Goal: Task Accomplishment & Management: Use online tool/utility

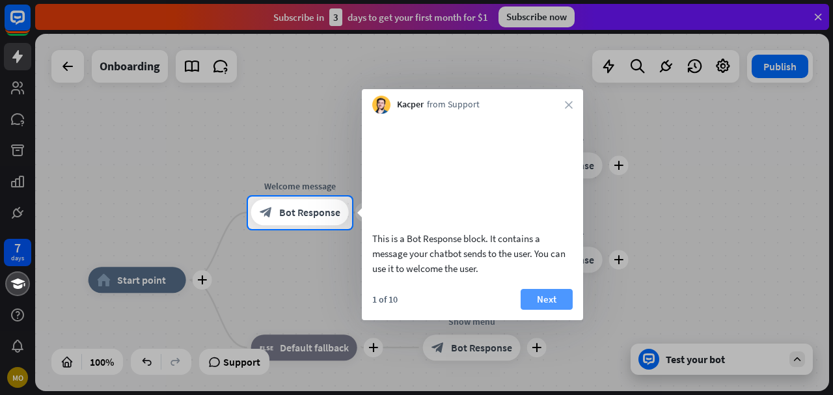
click at [538, 310] on button "Next" at bounding box center [547, 299] width 52 height 21
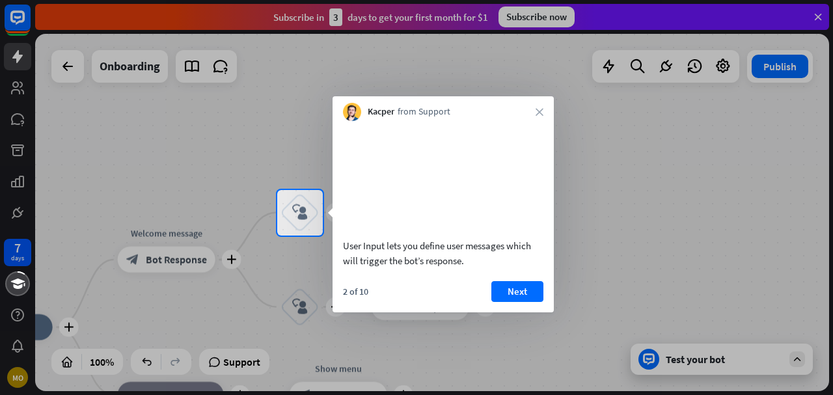
click at [538, 302] on button "Next" at bounding box center [517, 291] width 52 height 21
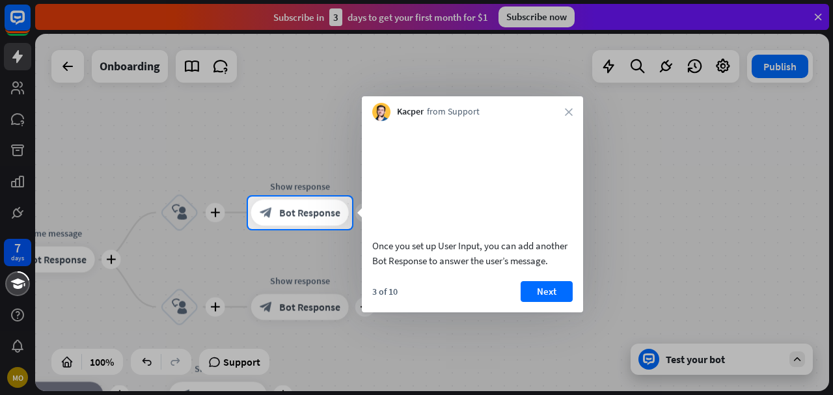
click at [538, 302] on button "Next" at bounding box center [547, 291] width 52 height 21
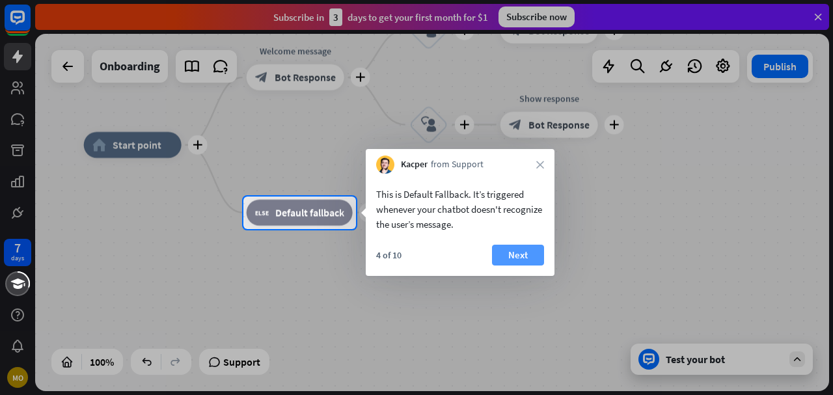
click at [514, 251] on button "Next" at bounding box center [518, 255] width 52 height 21
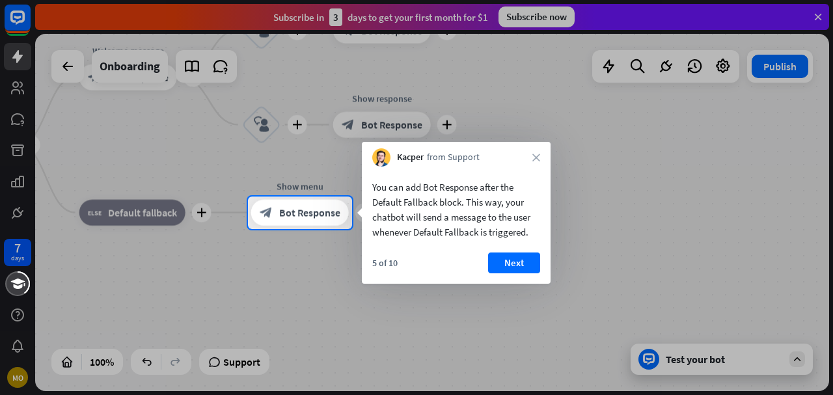
click at [514, 251] on div "You can add Bot Response after the Default Fallback block. This way, your chatb…" at bounding box center [456, 225] width 189 height 117
click at [514, 253] on button "Next" at bounding box center [514, 263] width 52 height 21
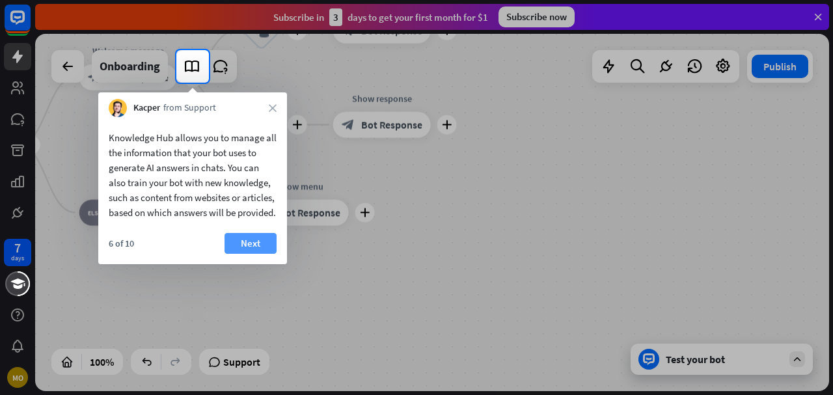
click at [257, 254] on button "Next" at bounding box center [251, 243] width 52 height 21
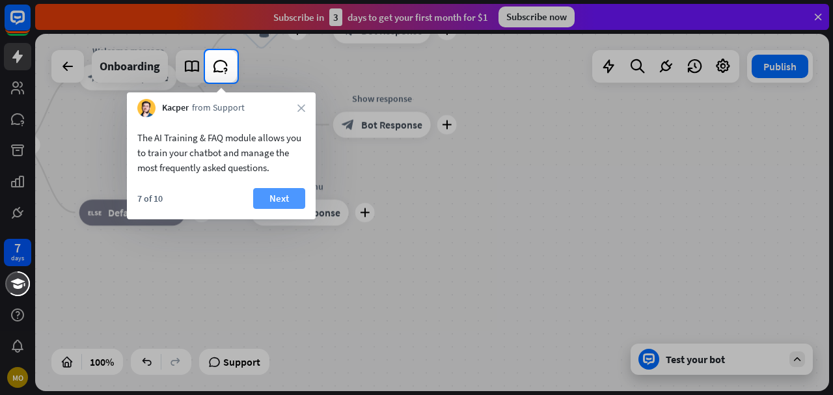
click at [279, 193] on button "Next" at bounding box center [279, 198] width 52 height 21
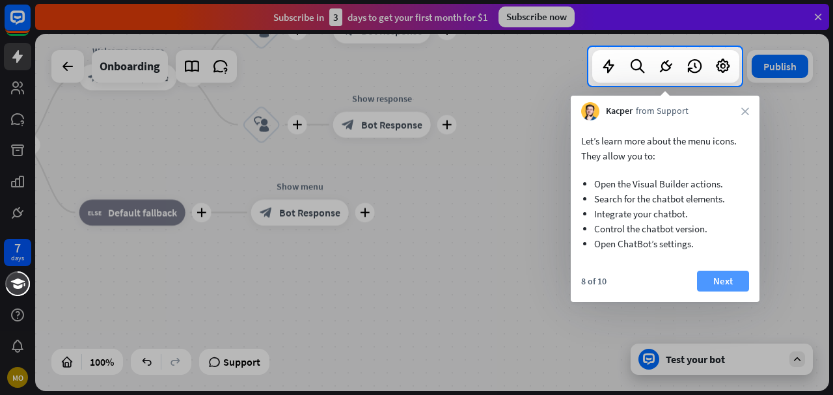
click at [706, 279] on button "Next" at bounding box center [723, 281] width 52 height 21
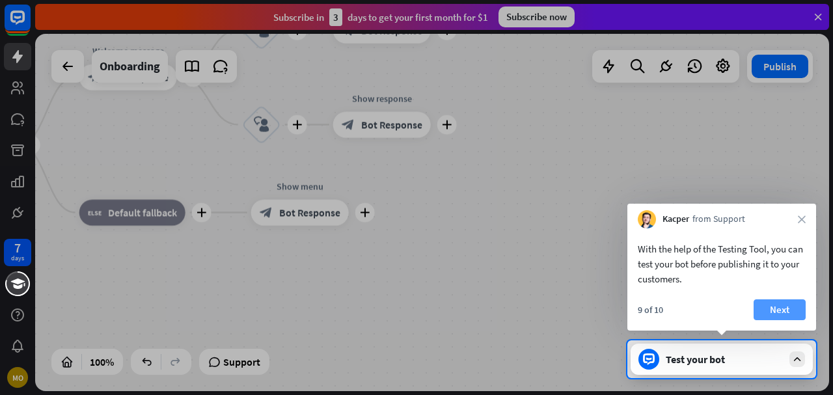
click at [790, 307] on button "Next" at bounding box center [780, 309] width 52 height 21
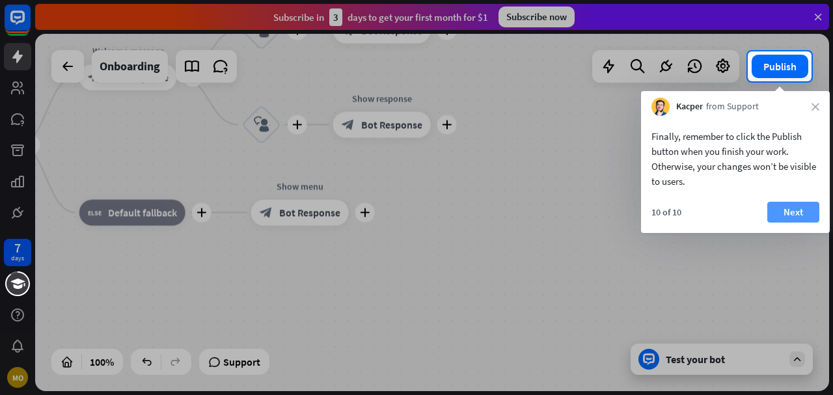
click at [788, 218] on button "Next" at bounding box center [794, 212] width 52 height 21
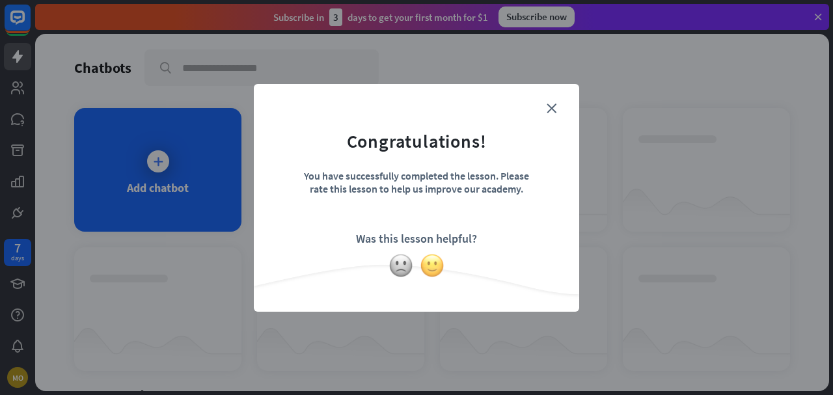
click at [427, 269] on img at bounding box center [432, 265] width 25 height 25
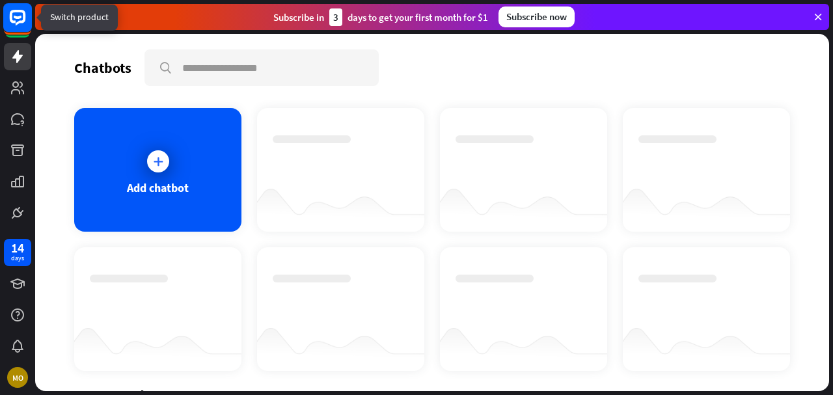
click at [14, 20] on rect at bounding box center [17, 17] width 29 height 29
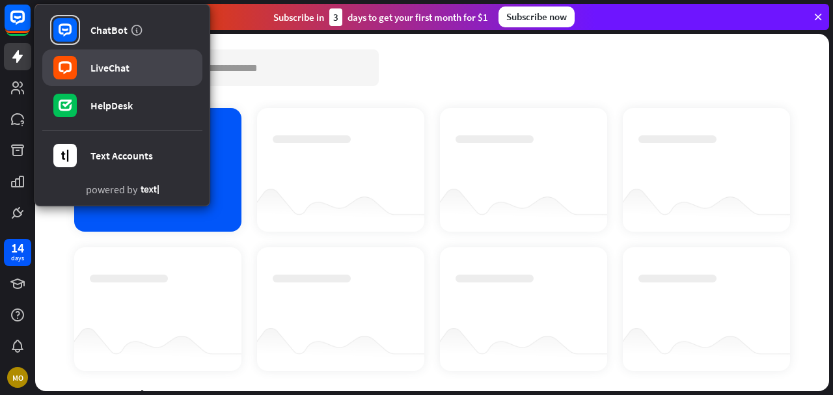
click at [116, 66] on div "LiveChat" at bounding box center [109, 67] width 39 height 13
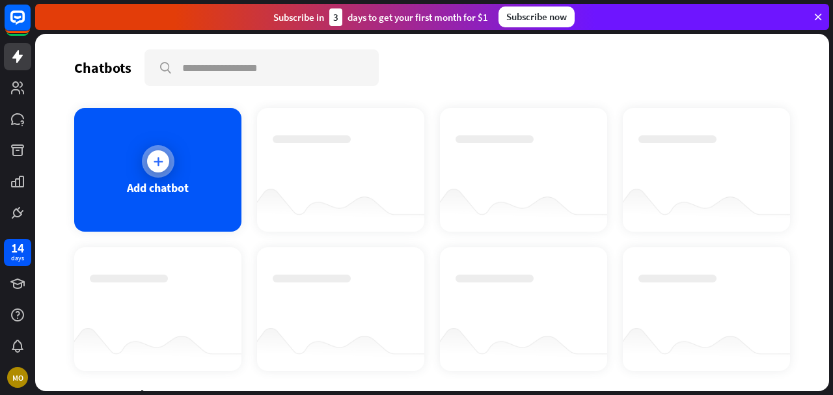
click at [213, 173] on div "Add chatbot" at bounding box center [157, 170] width 167 height 124
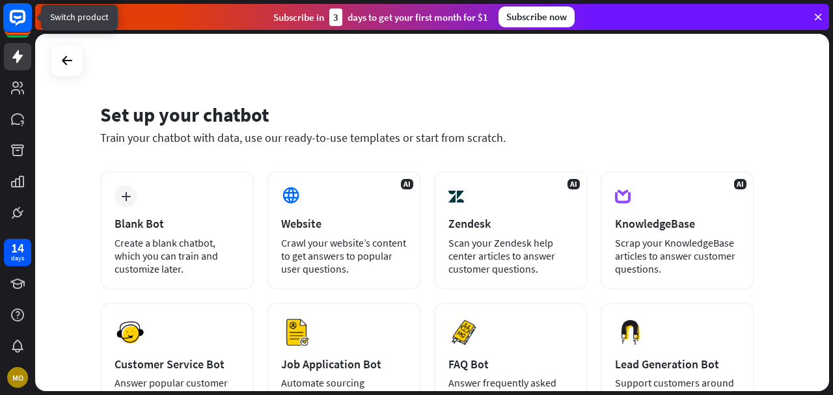
click at [15, 21] on icon at bounding box center [18, 18] width 16 height 16
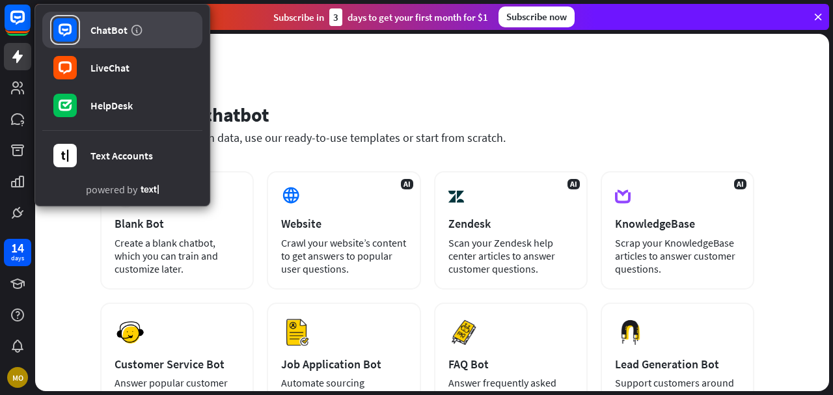
click at [122, 26] on div "ChatBot" at bounding box center [108, 29] width 37 height 13
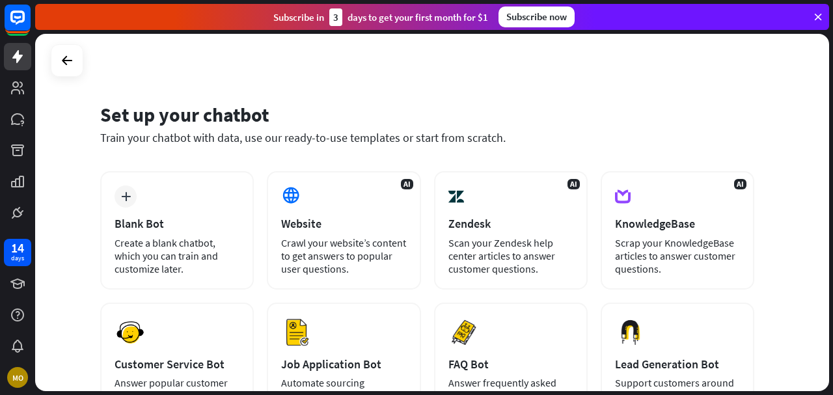
click at [207, 161] on div "Set up your chatbot Train your chatbot with data, use our ready-to-use template…" at bounding box center [427, 131] width 654 height 79
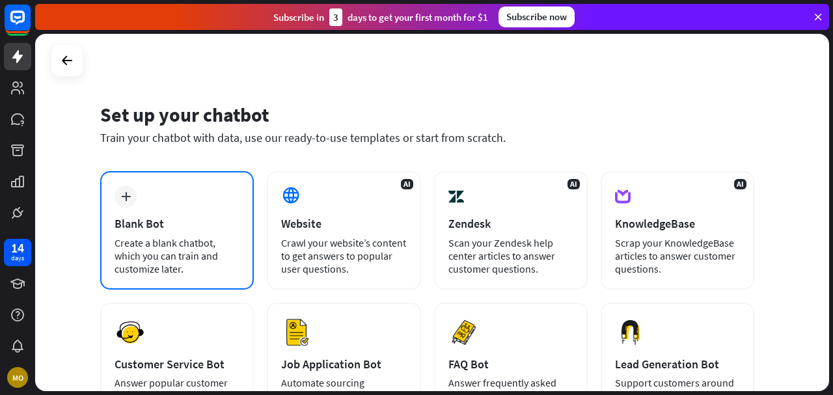
click at [208, 202] on div "plus Blank Bot Create a blank chatbot, which you can train and customize later." at bounding box center [177, 230] width 154 height 118
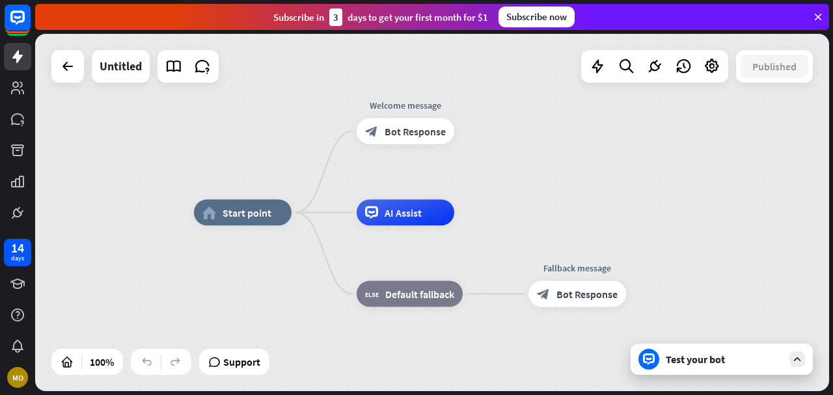
click at [707, 378] on div "home_2 Start point Welcome message block_bot_response Bot Response AI Assist bl…" at bounding box center [591, 391] width 794 height 357
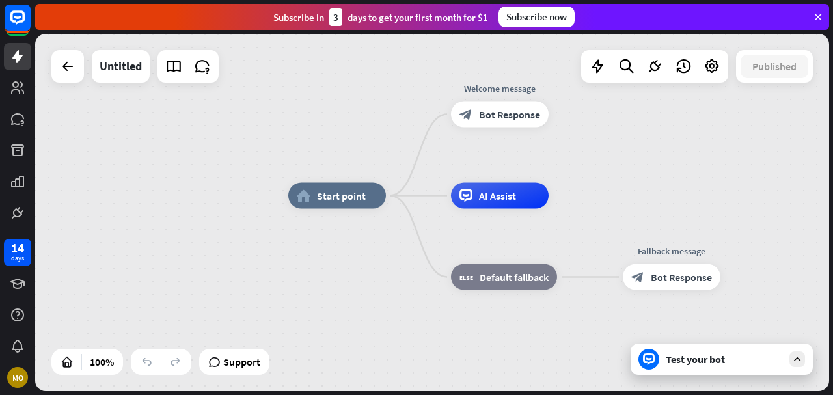
drag, startPoint x: 707, startPoint y: 378, endPoint x: 801, endPoint y: 361, distance: 95.9
click at [801, 361] on div "home_2 Start point Welcome message block_bot_response Bot Response AI Assist bl…" at bounding box center [432, 212] width 794 height 357
click at [801, 361] on icon at bounding box center [798, 359] width 12 height 12
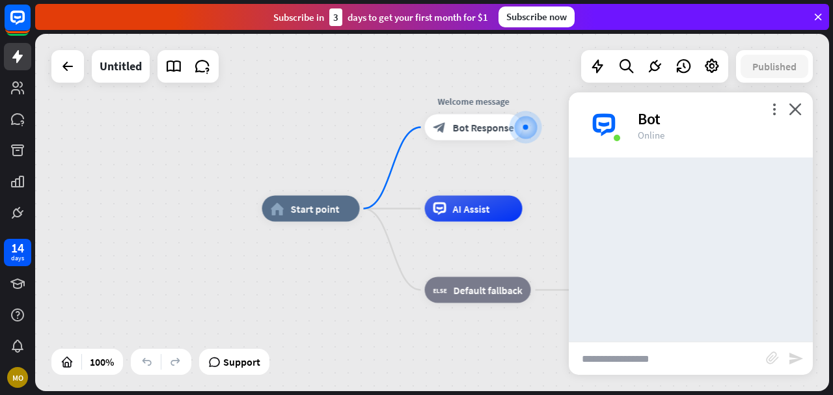
click at [651, 371] on input "text" at bounding box center [667, 358] width 197 height 33
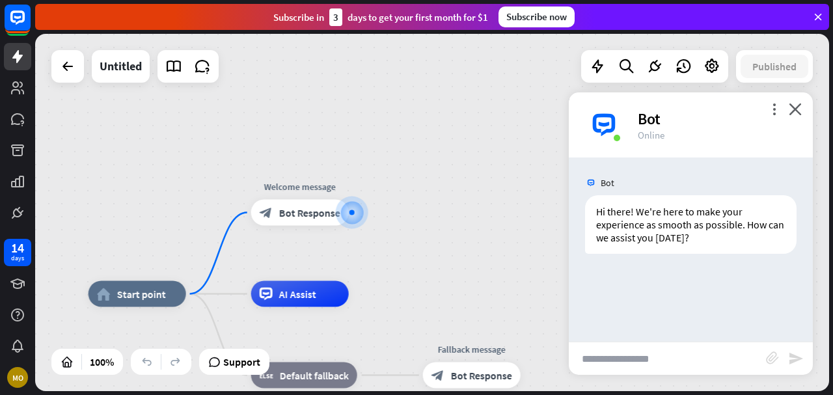
paste input "**********"
type input "**********"
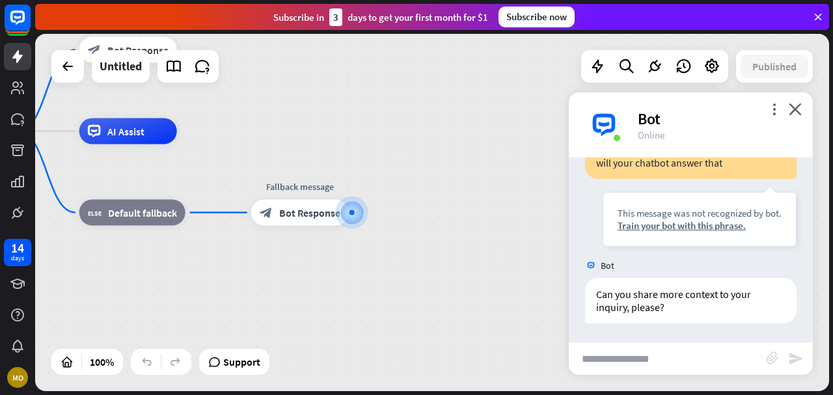
scroll to position [153, 0]
paste input "**********"
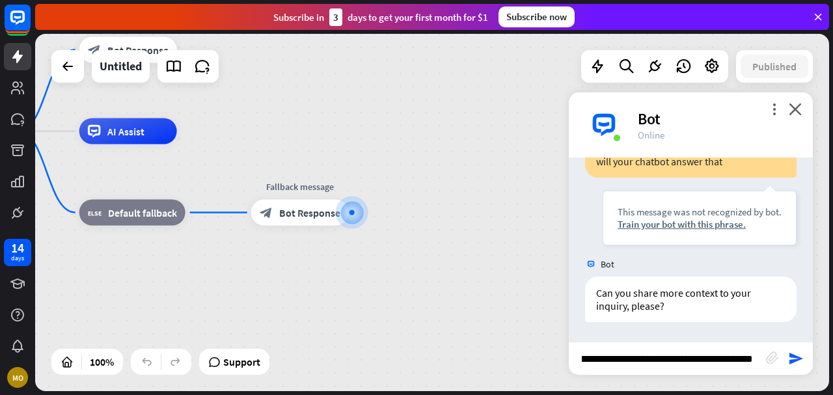
type input "**********"
click at [803, 367] on div "**********" at bounding box center [691, 358] width 244 height 33
click at [799, 359] on icon "send" at bounding box center [796, 359] width 16 height 16
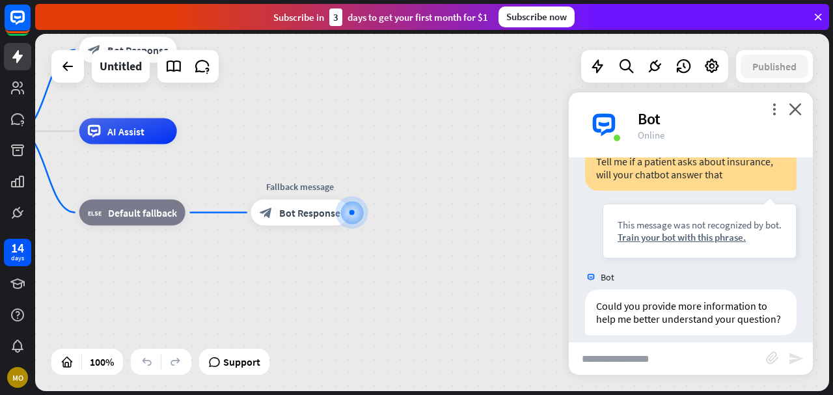
scroll to position [387, 0]
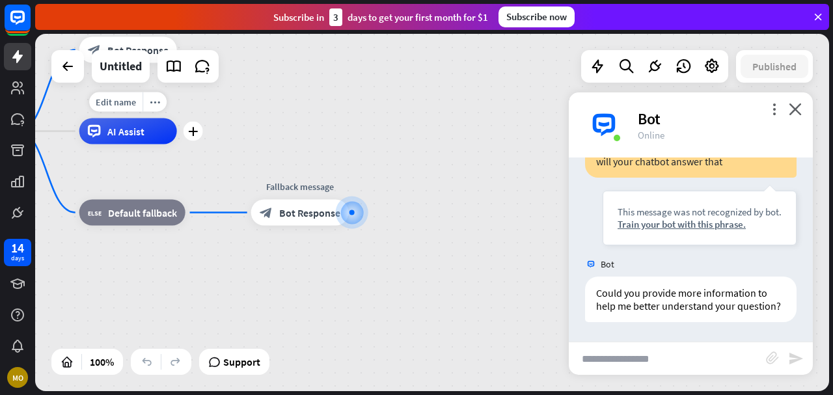
click at [143, 135] on span "AI Assist" at bounding box center [125, 131] width 37 height 13
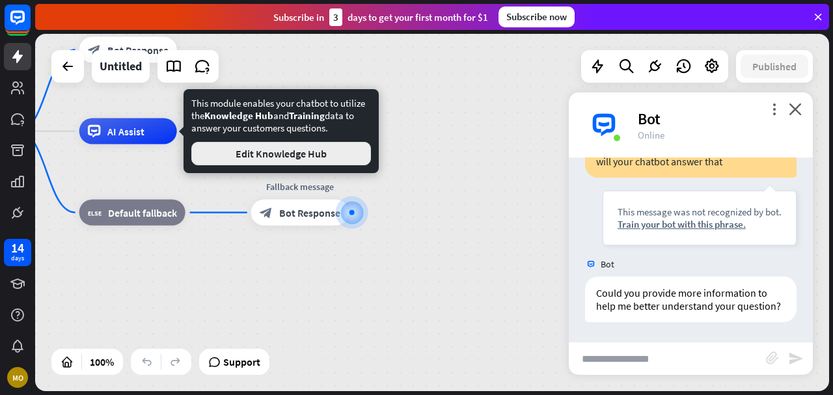
click at [260, 159] on button "Edit Knowledge Hub" at bounding box center [281, 153] width 180 height 23
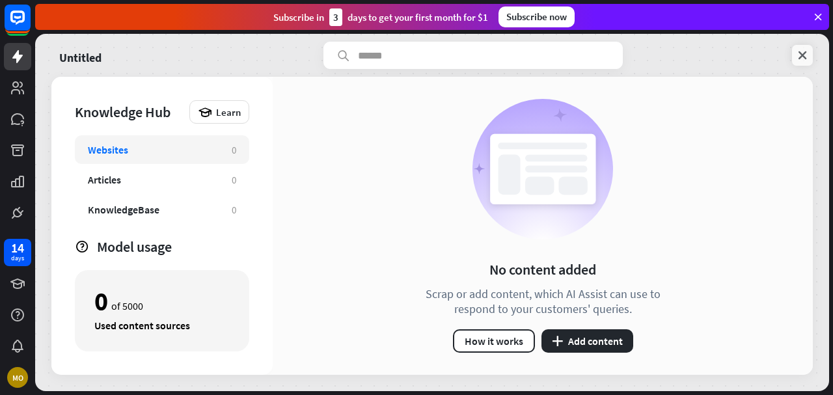
click at [801, 59] on icon at bounding box center [802, 55] width 13 height 13
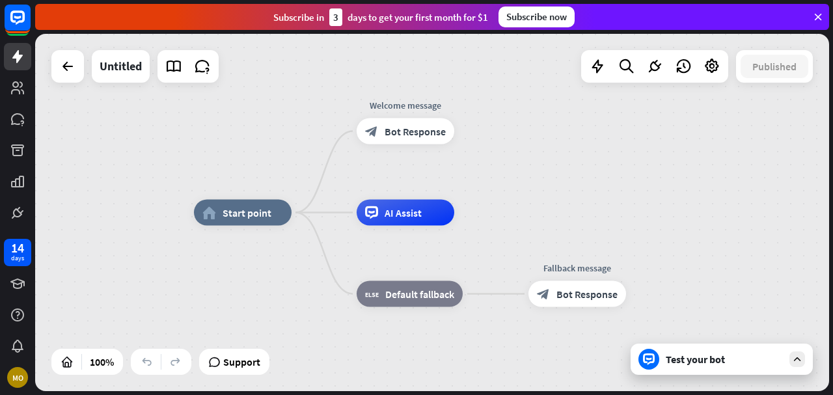
click at [817, 31] on div "Subscribe [DATE] to get your first month for $1 Subscribe now" at bounding box center [434, 17] width 798 height 34
click at [814, 15] on icon at bounding box center [818, 17] width 12 height 12
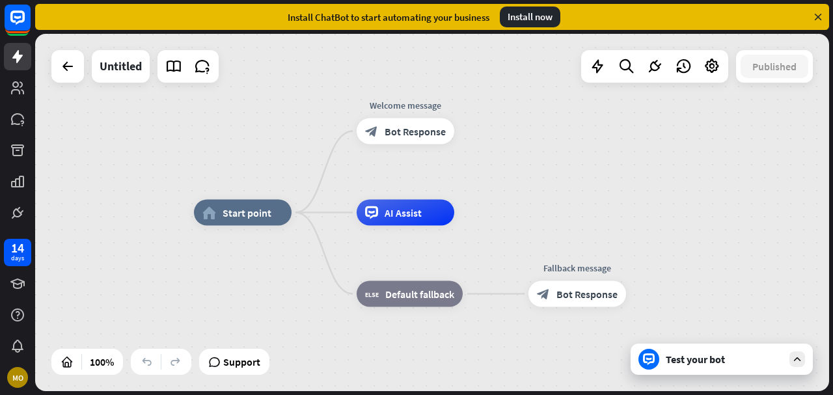
click at [531, 14] on div "Install now" at bounding box center [530, 17] width 61 height 21
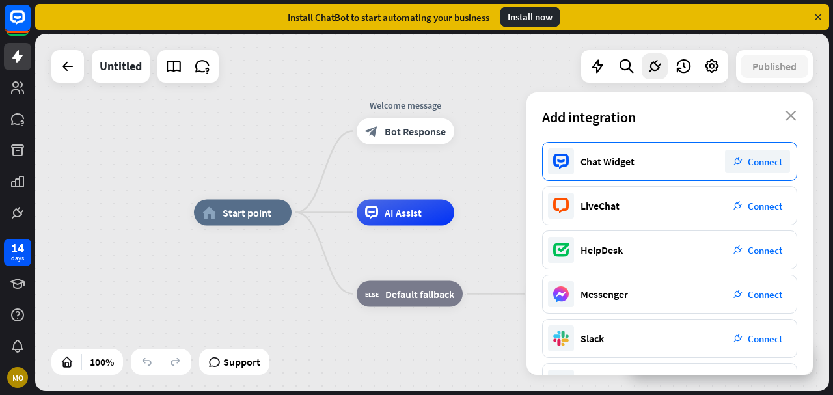
click at [629, 169] on div "Chat Widget plug_integration Connect" at bounding box center [669, 161] width 255 height 39
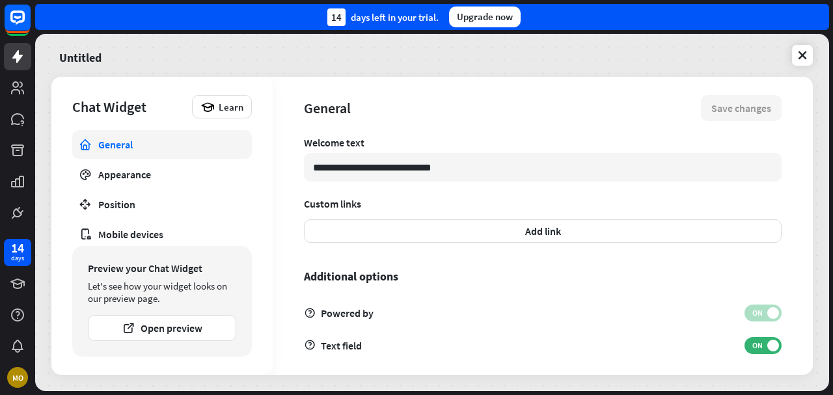
scroll to position [462, 0]
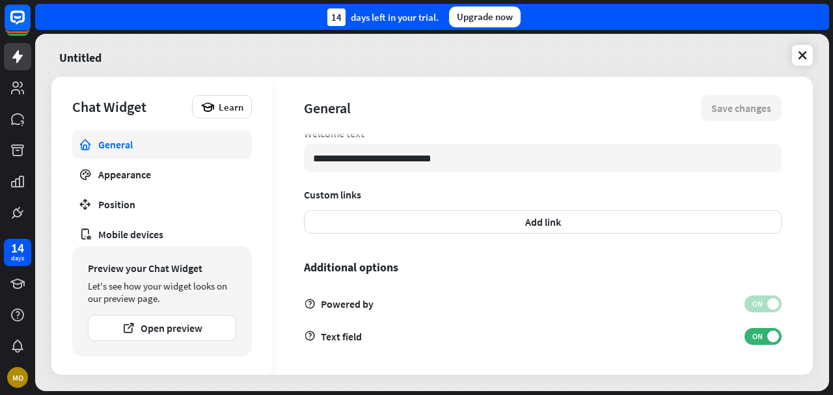
type textarea "*"
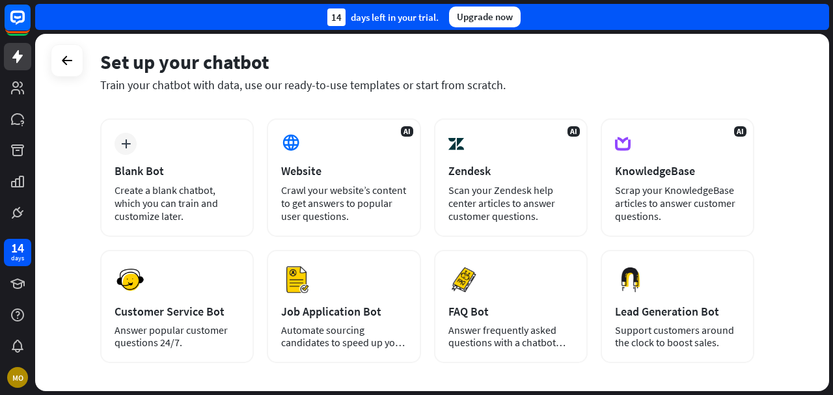
scroll to position [109, 0]
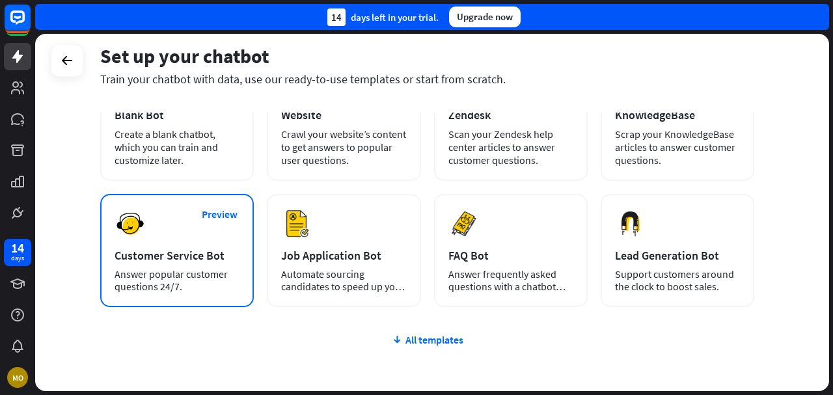
click at [226, 230] on div "Preview Customer Service Bot Answer popular customer questions 24/7." at bounding box center [177, 250] width 154 height 113
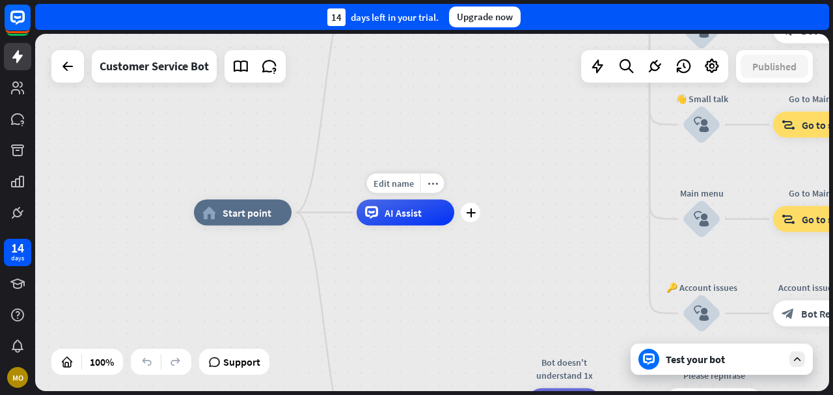
click at [382, 224] on div "AI Assist" at bounding box center [406, 213] width 98 height 26
click at [9, 56] on link at bounding box center [17, 56] width 27 height 27
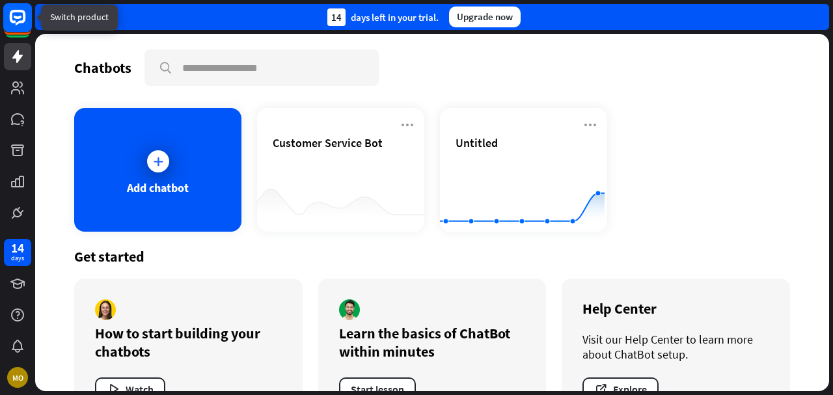
click at [13, 29] on rect at bounding box center [17, 17] width 29 height 29
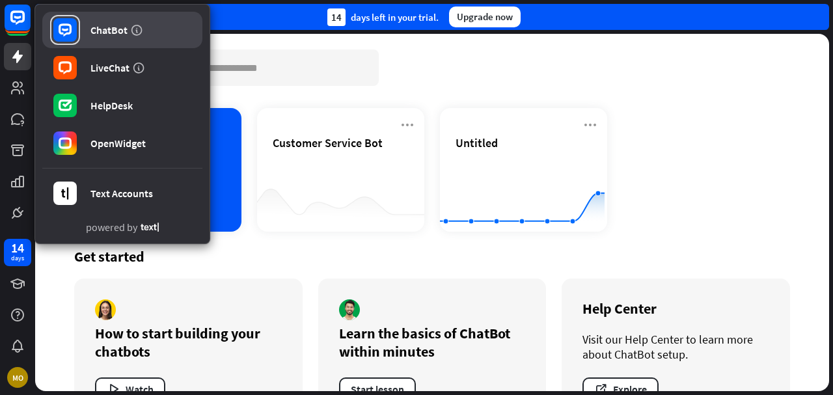
click at [102, 23] on link "ChatBot" at bounding box center [122, 30] width 160 height 36
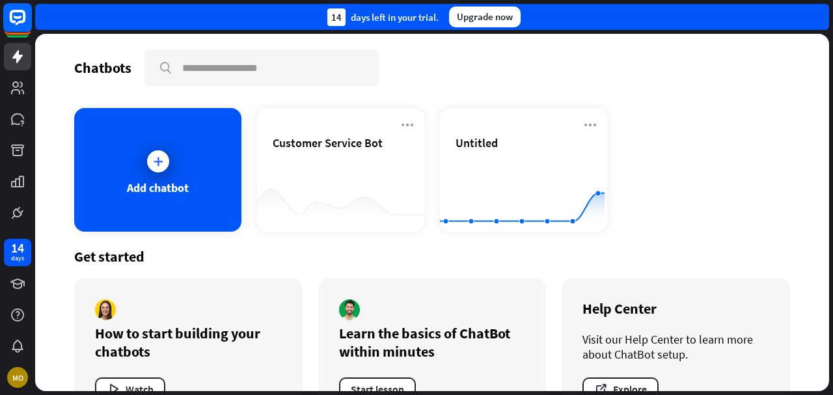
click at [14, 22] on icon at bounding box center [18, 18] width 16 height 16
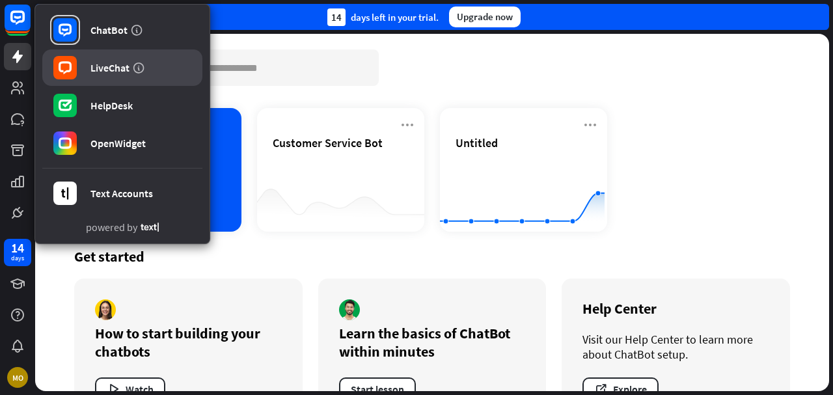
click at [76, 66] on rect at bounding box center [64, 67] width 23 height 23
